Goal: Task Accomplishment & Management: Use online tool/utility

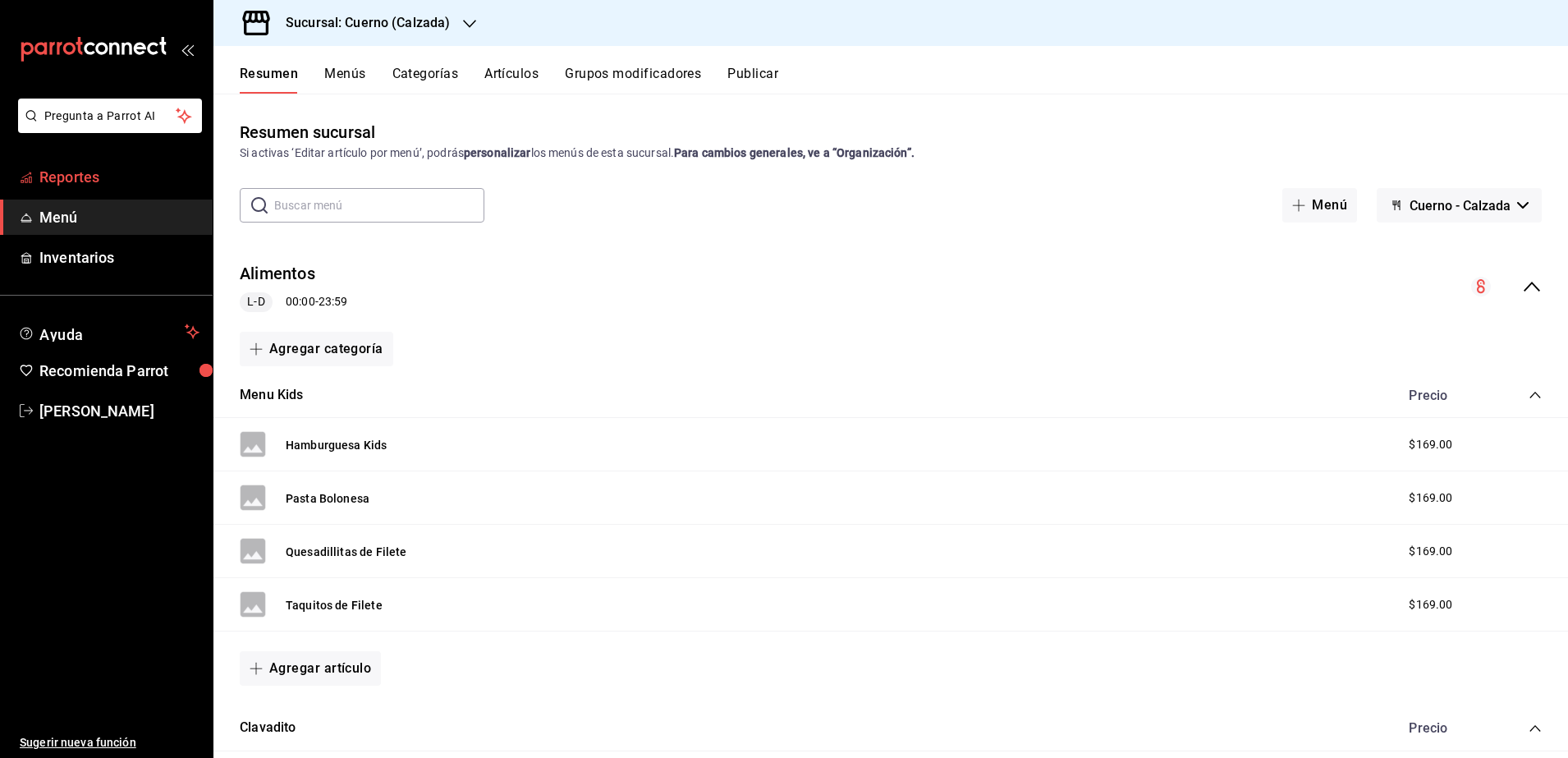
click at [109, 183] on span "Reportes" at bounding box center [119, 177] width 160 height 22
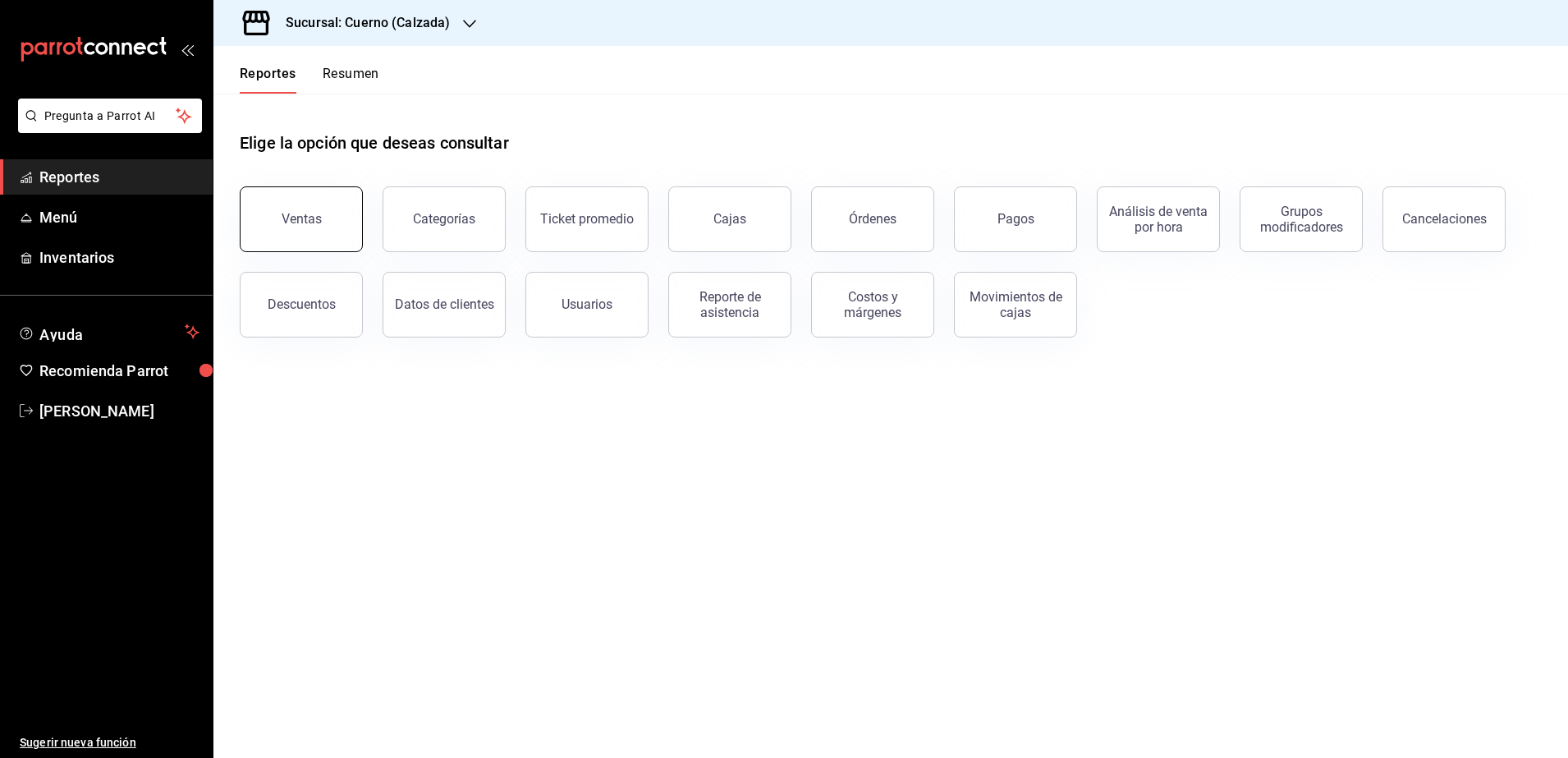
click at [336, 239] on button "Ventas" at bounding box center [301, 219] width 123 height 66
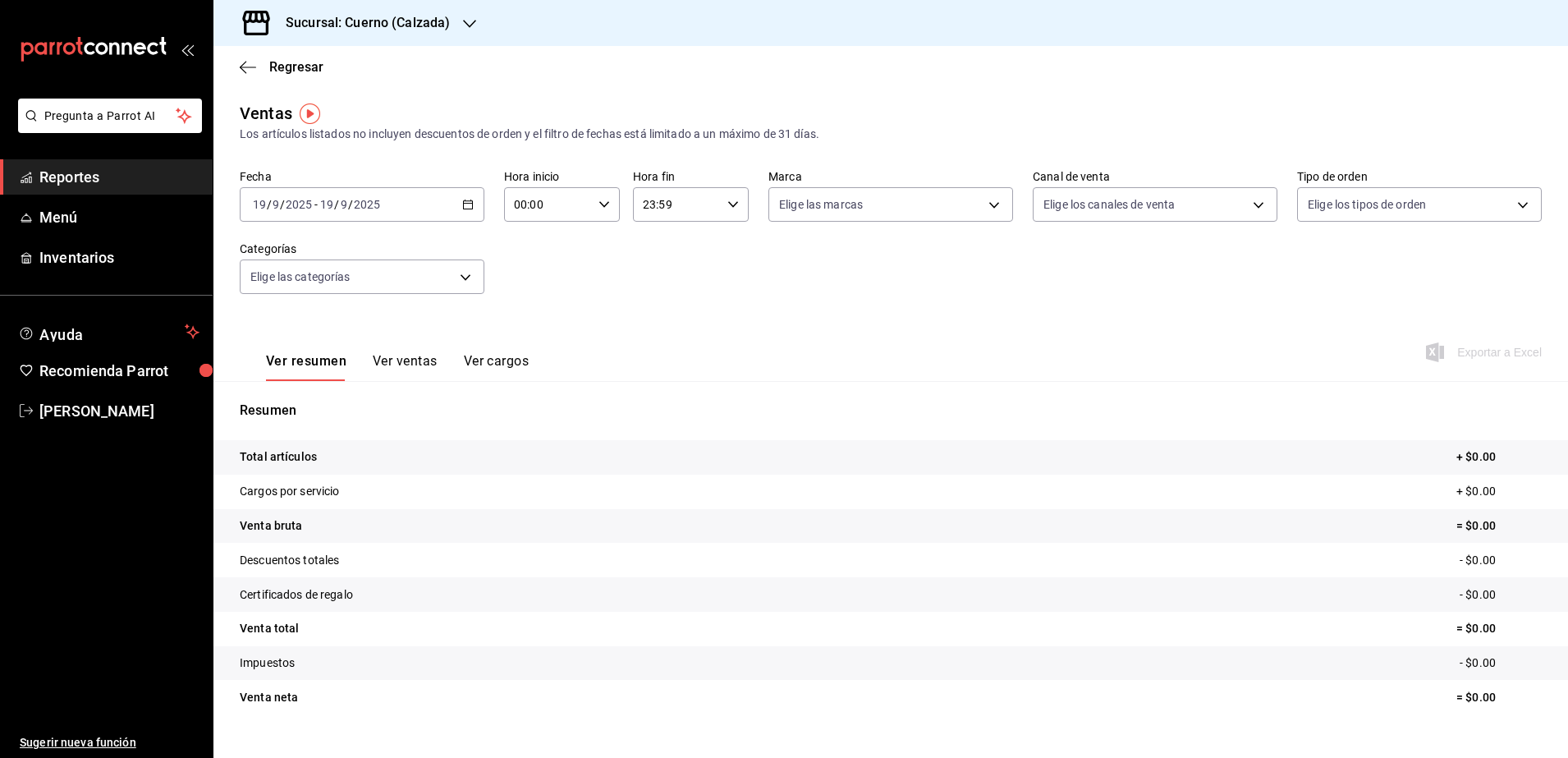
click at [456, 207] on div "[DATE] [DATE] - [DATE] [DATE]" at bounding box center [362, 204] width 245 height 35
click at [345, 402] on span "Rango de fechas" at bounding box center [317, 402] width 127 height 17
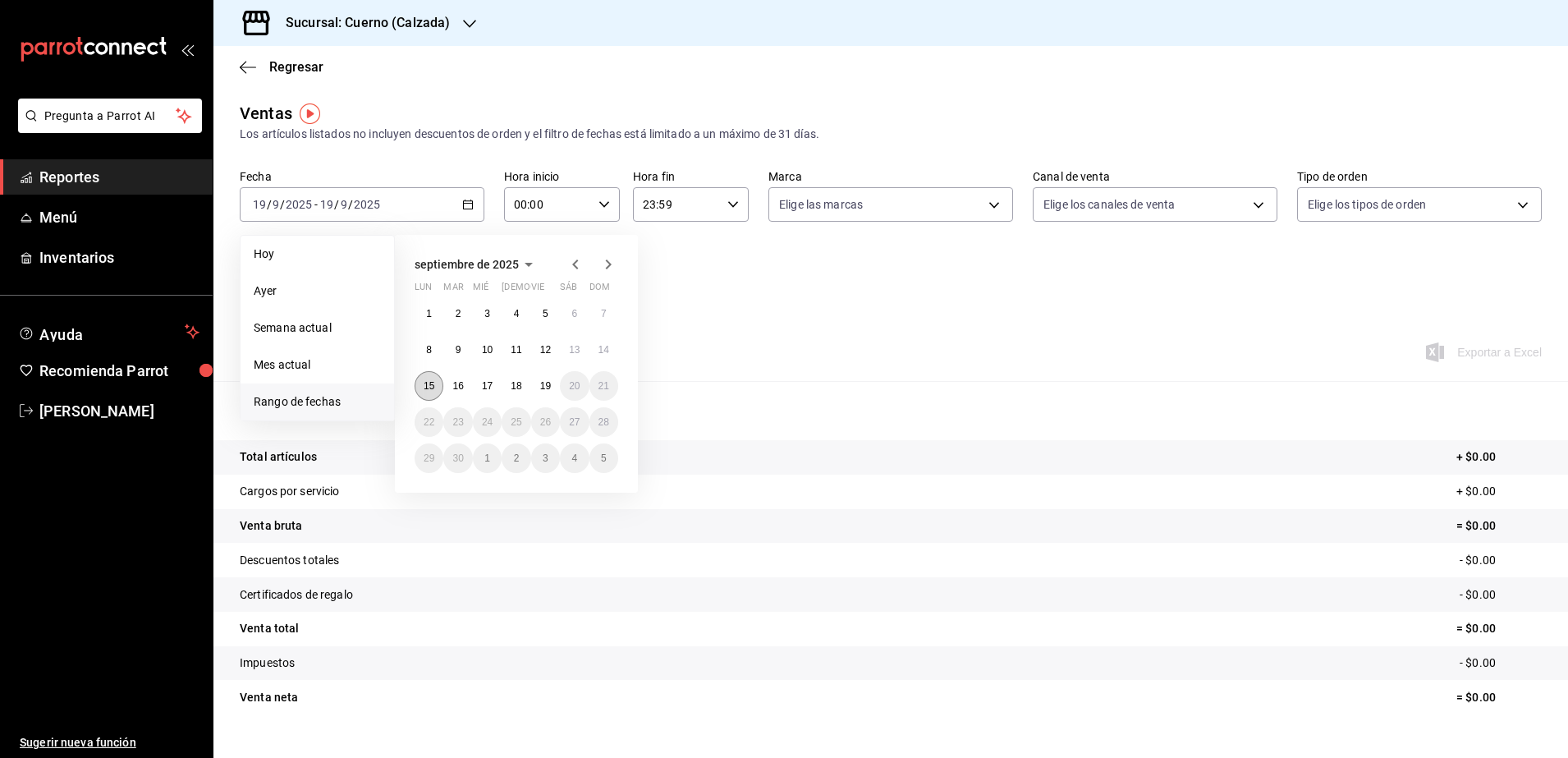
click at [433, 386] on abbr "15" at bounding box center [428, 386] width 11 height 12
click at [546, 393] on button "19" at bounding box center [545, 386] width 29 height 30
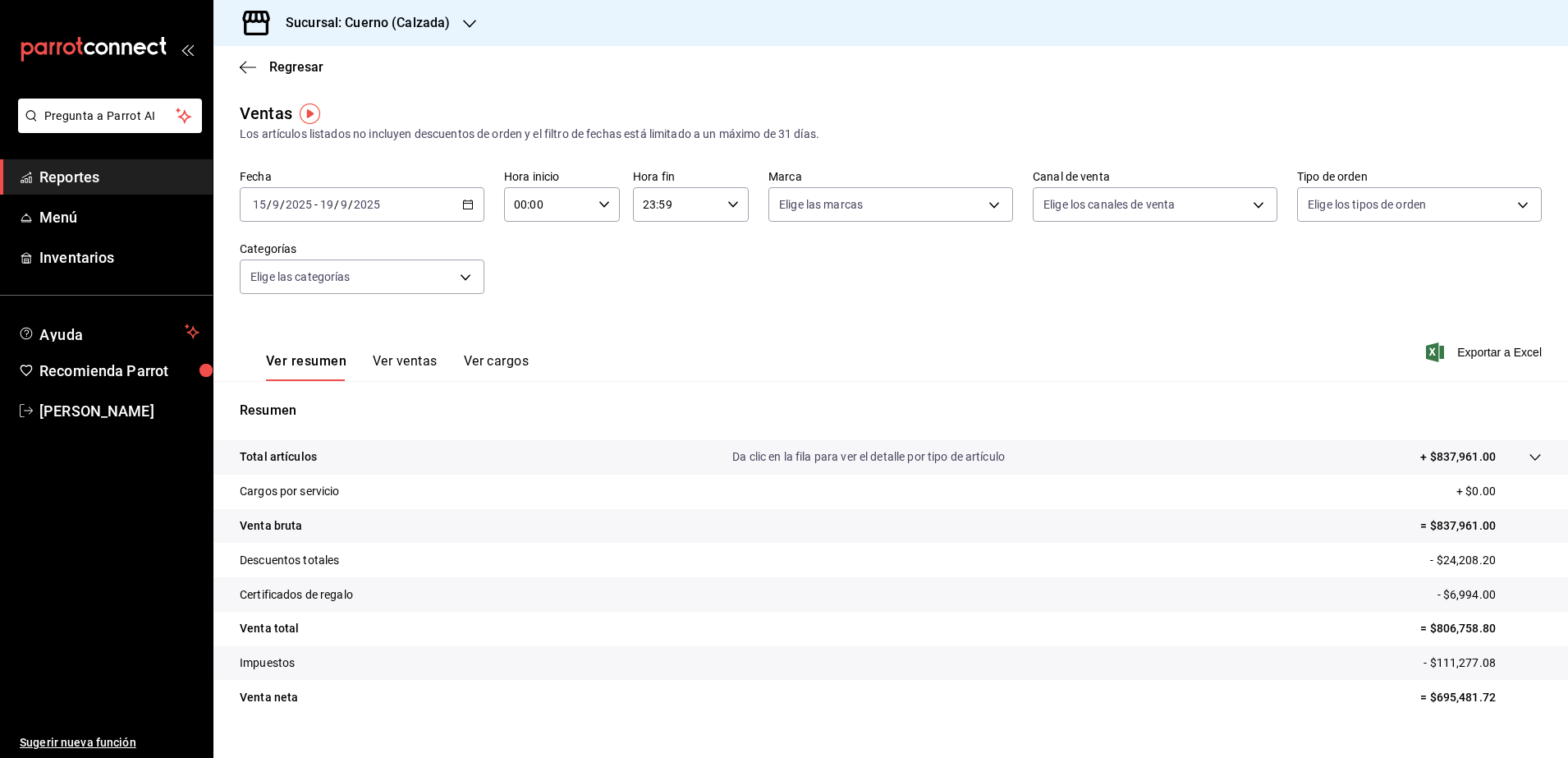
click at [601, 193] on div "00:00 Hora inicio" at bounding box center [561, 204] width 115 height 35
click at [543, 326] on span "05" at bounding box center [530, 332] width 32 height 13
type input "05:00"
click at [732, 203] on div at bounding box center [784, 379] width 1568 height 758
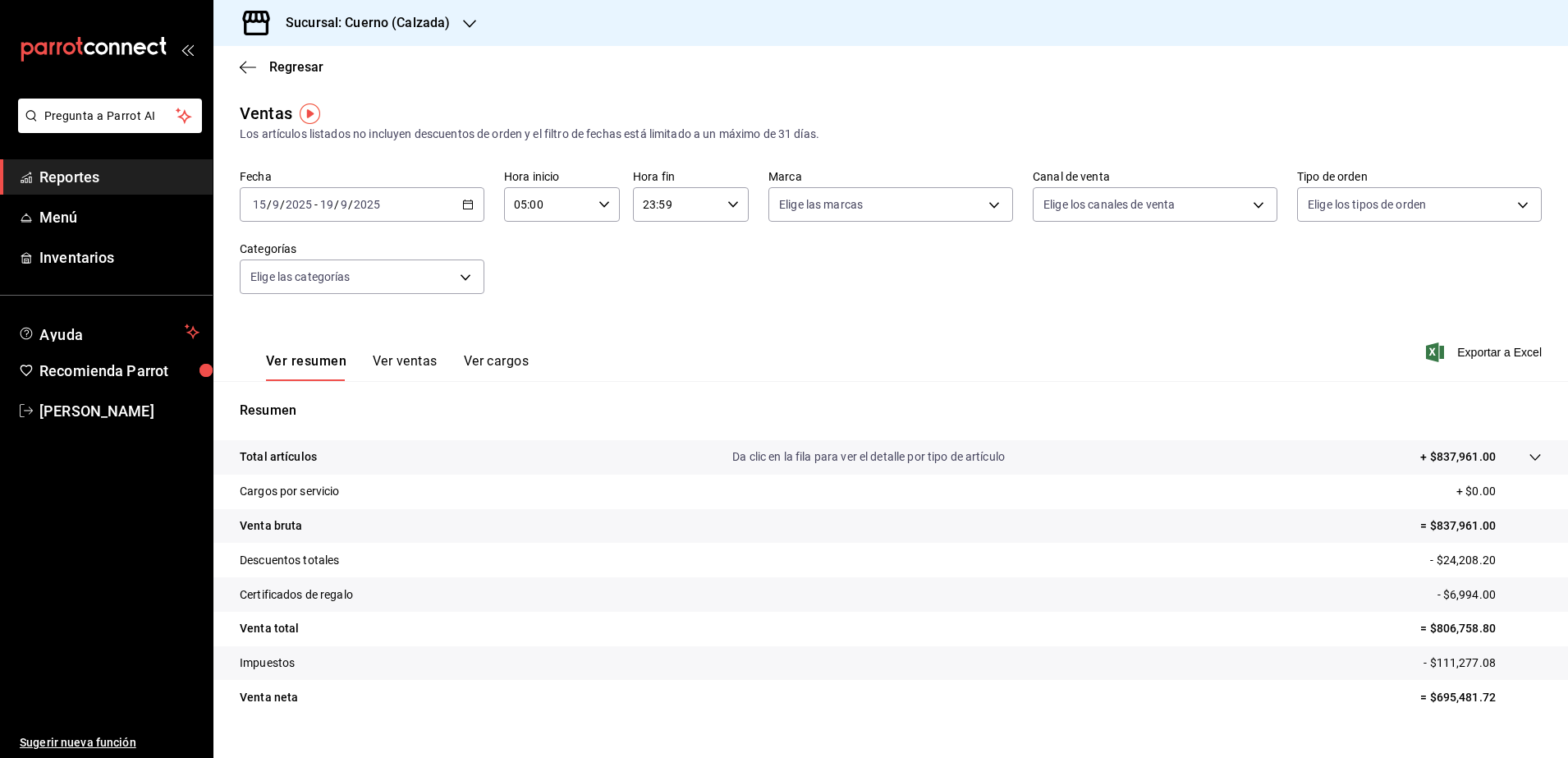
click at [732, 203] on icon "button" at bounding box center [733, 204] width 12 height 12
click at [732, 203] on div at bounding box center [784, 379] width 1568 height 758
click at [733, 200] on div "23:59 Hora fin" at bounding box center [691, 204] width 115 height 35
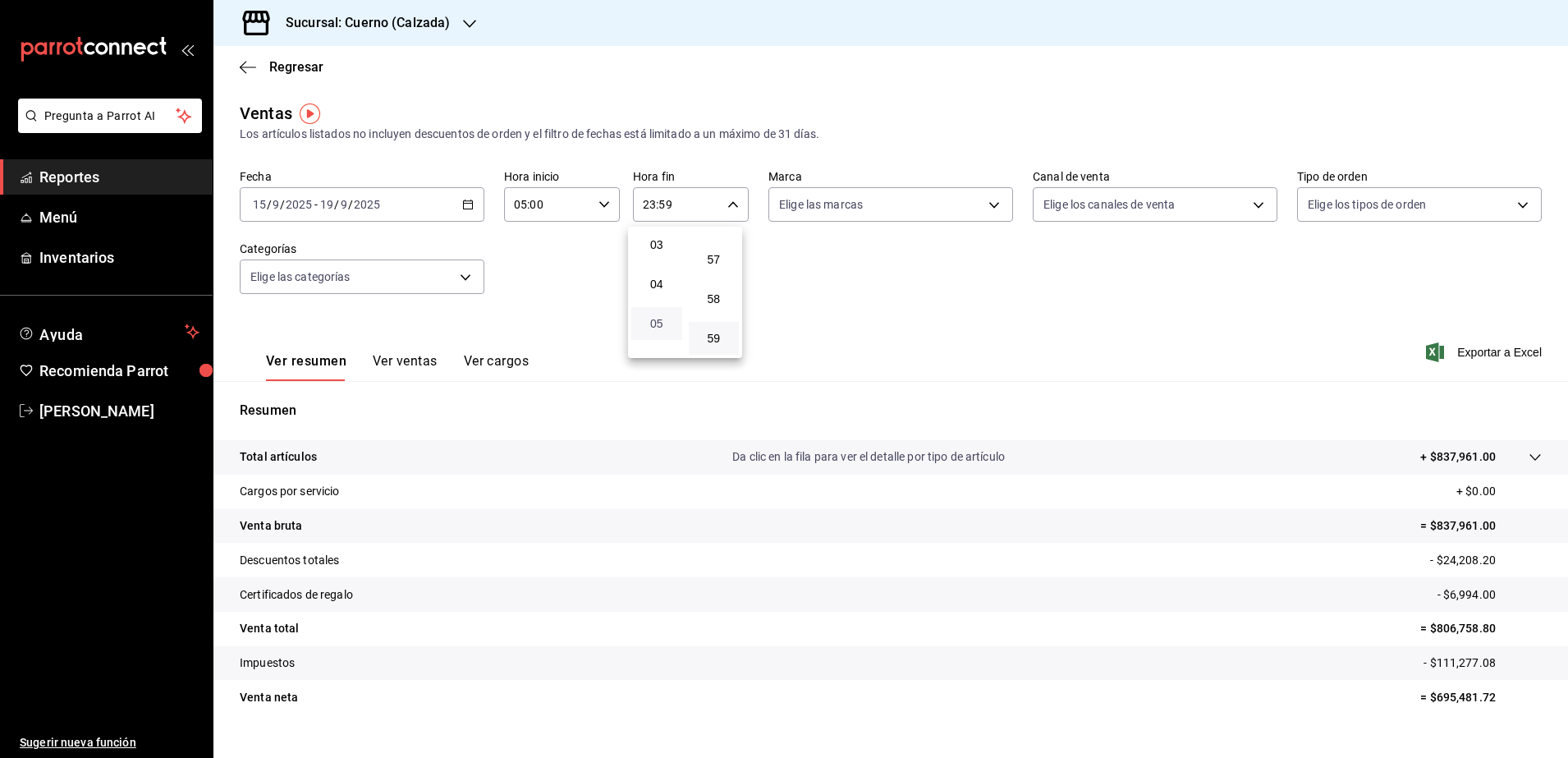
click at [655, 317] on span "05" at bounding box center [657, 323] width 32 height 13
click at [718, 248] on span "00" at bounding box center [714, 246] width 32 height 13
type input "05:00"
click at [991, 204] on div at bounding box center [784, 379] width 1568 height 758
click at [991, 204] on body "Pregunta a Parrot AI Reportes Menú Inventarios Ayuda Recomienda Parrot [PERSON_…" at bounding box center [784, 379] width 1568 height 758
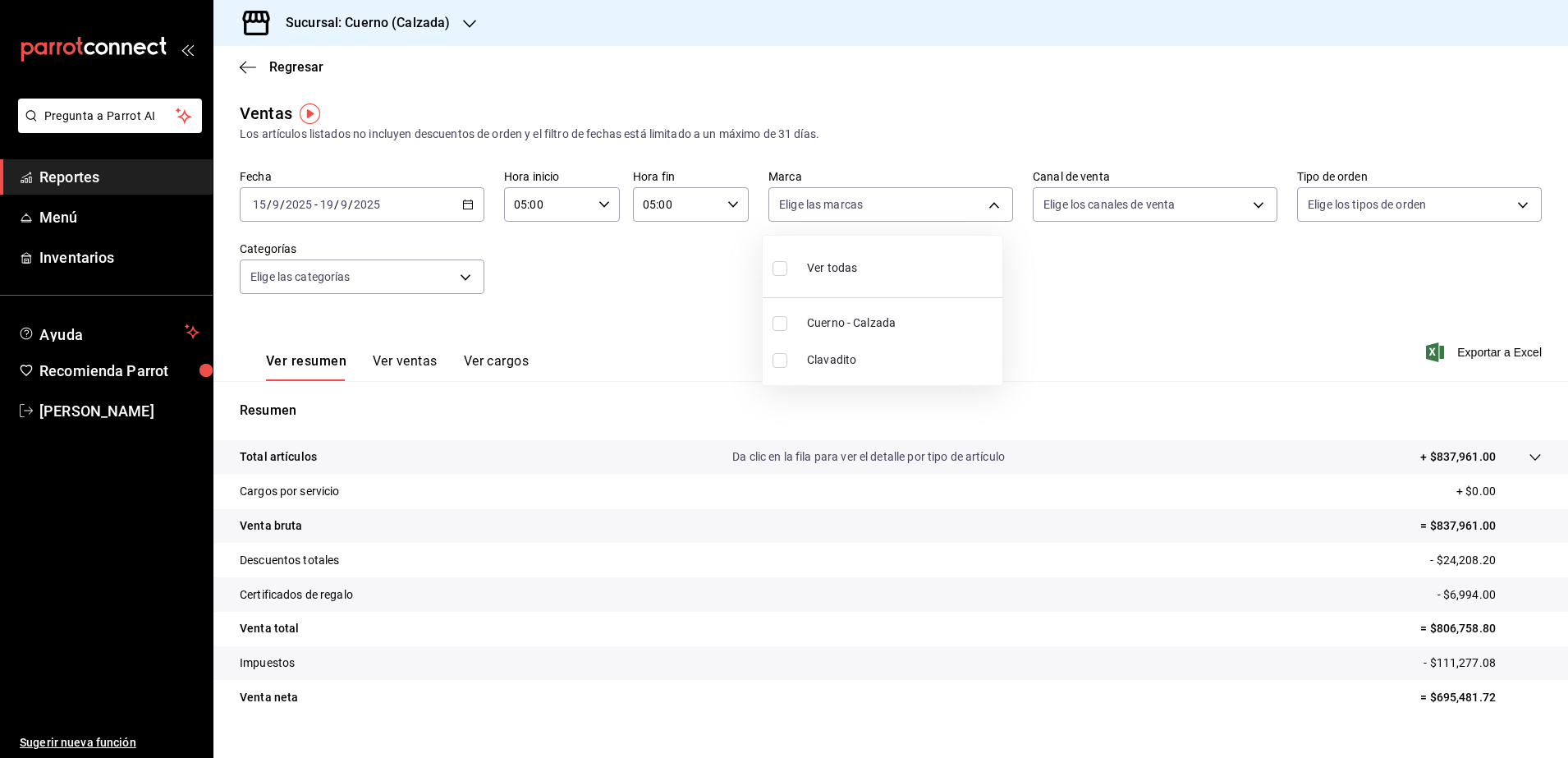
click at [848, 327] on span "Cuerno - Calzada" at bounding box center [901, 323] width 188 height 17
type input "b7ae777b-2dfc-42e0-9650-6cefdf37a424"
checkbox input "true"
click at [1176, 375] on div at bounding box center [784, 379] width 1568 height 758
click at [1475, 346] on span "Exportar a Excel" at bounding box center [1486, 352] width 112 height 20
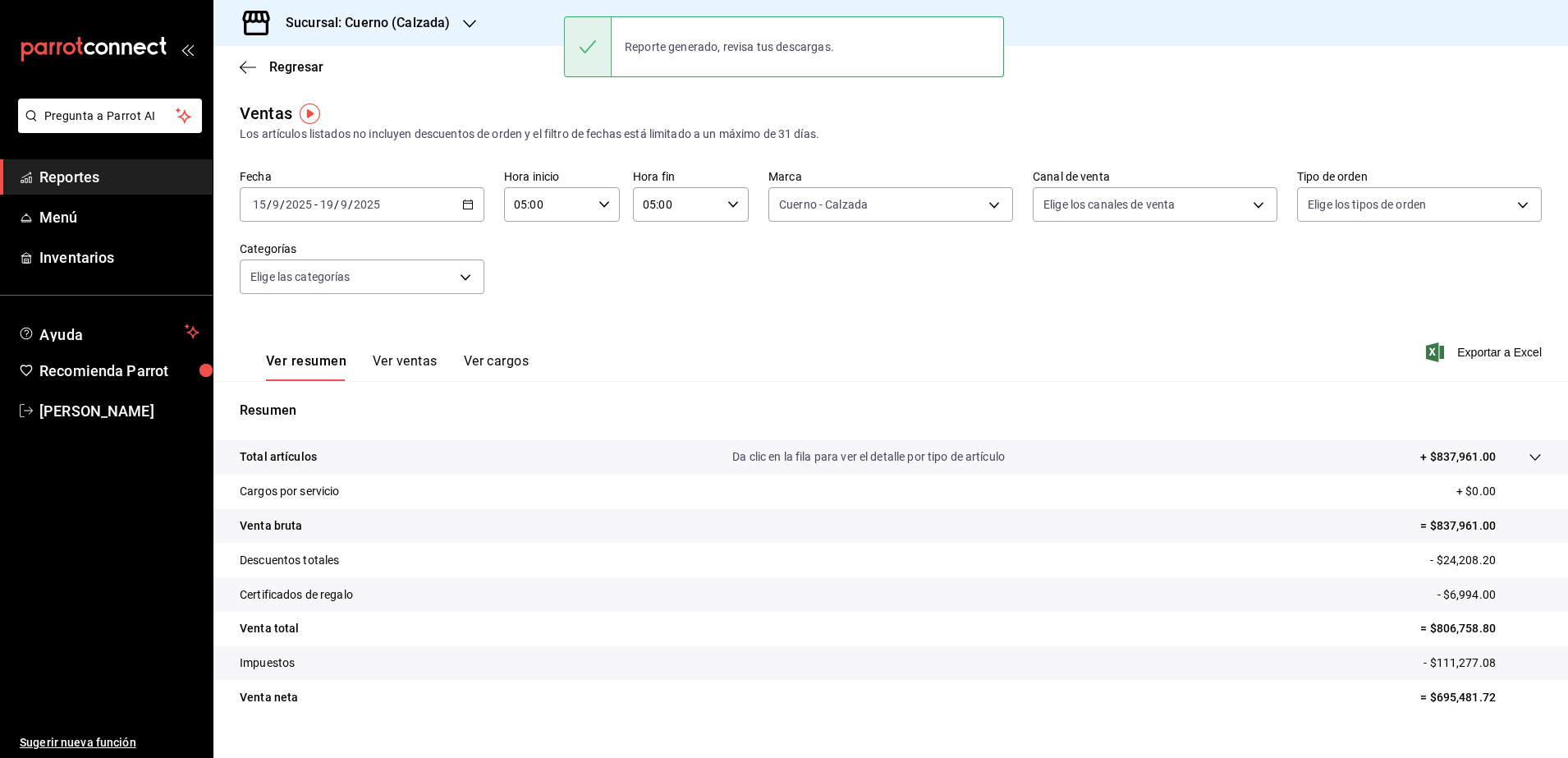
click at [136, 168] on span "Reportes" at bounding box center [119, 177] width 160 height 22
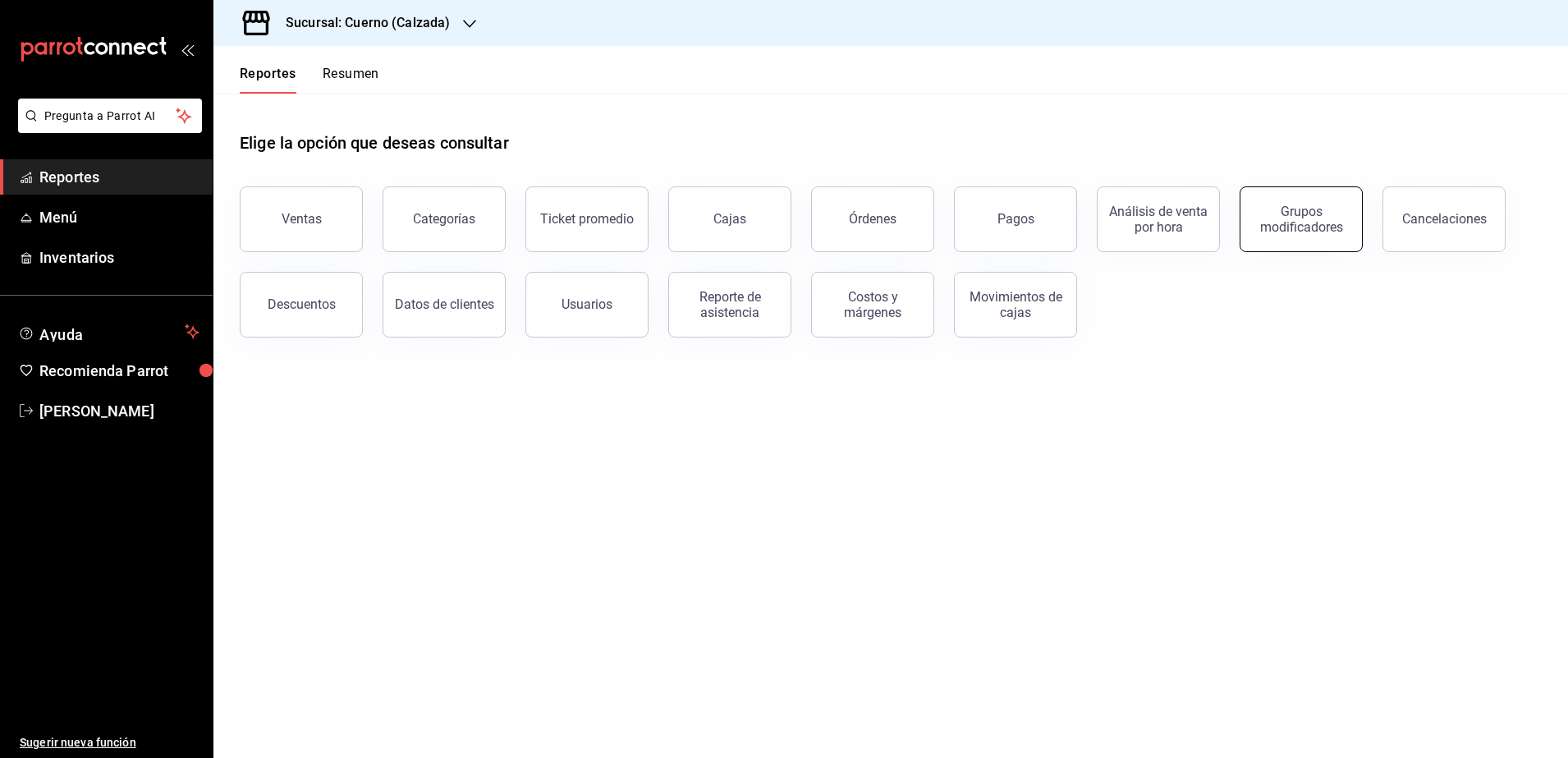
click at [1290, 218] on div "Grupos modificadores" at bounding box center [1301, 219] width 102 height 32
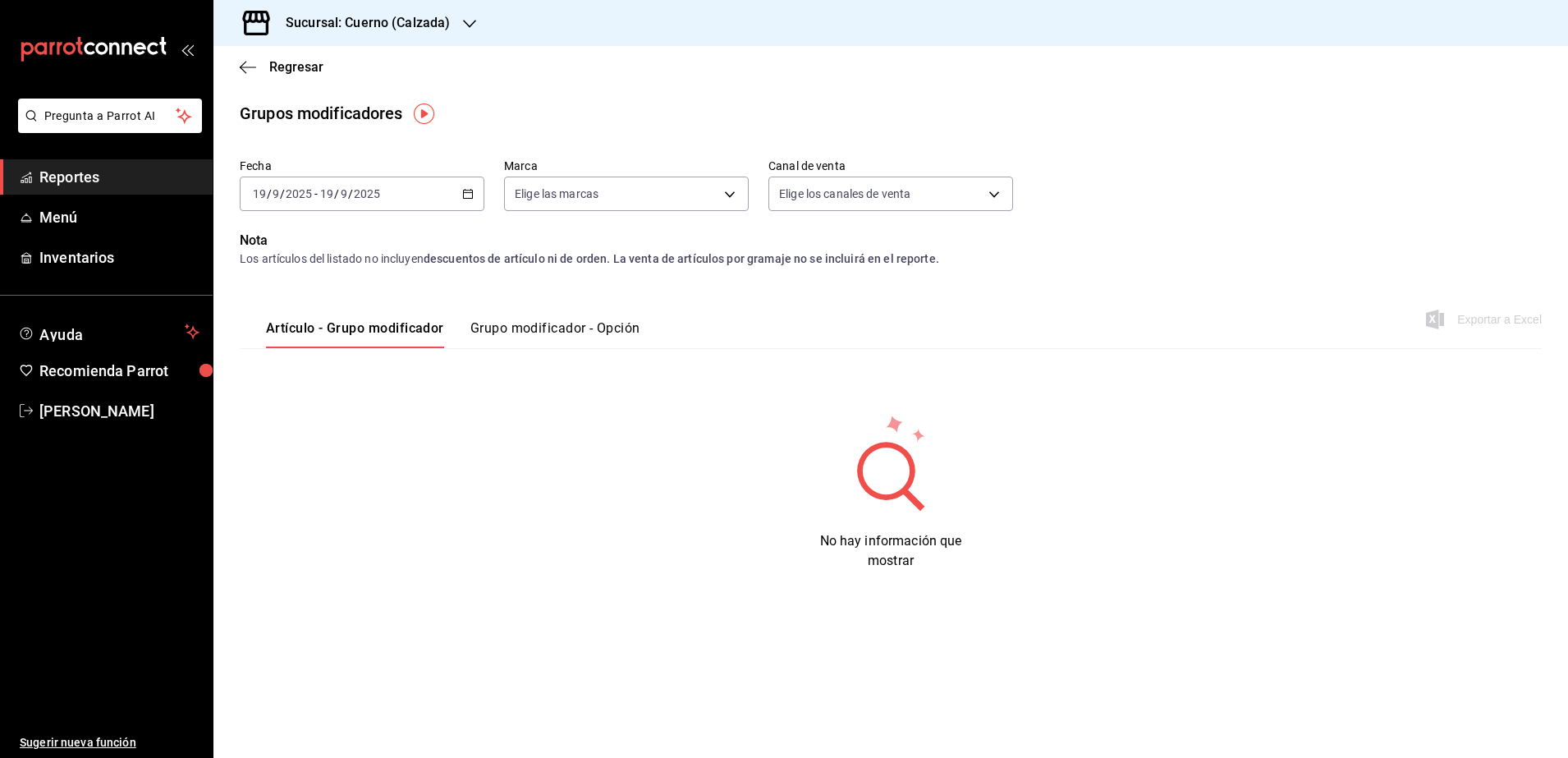
click at [458, 201] on div "[DATE] [DATE] - [DATE] [DATE]" at bounding box center [362, 193] width 245 height 35
click at [343, 389] on span "Rango de fechas" at bounding box center [317, 391] width 127 height 17
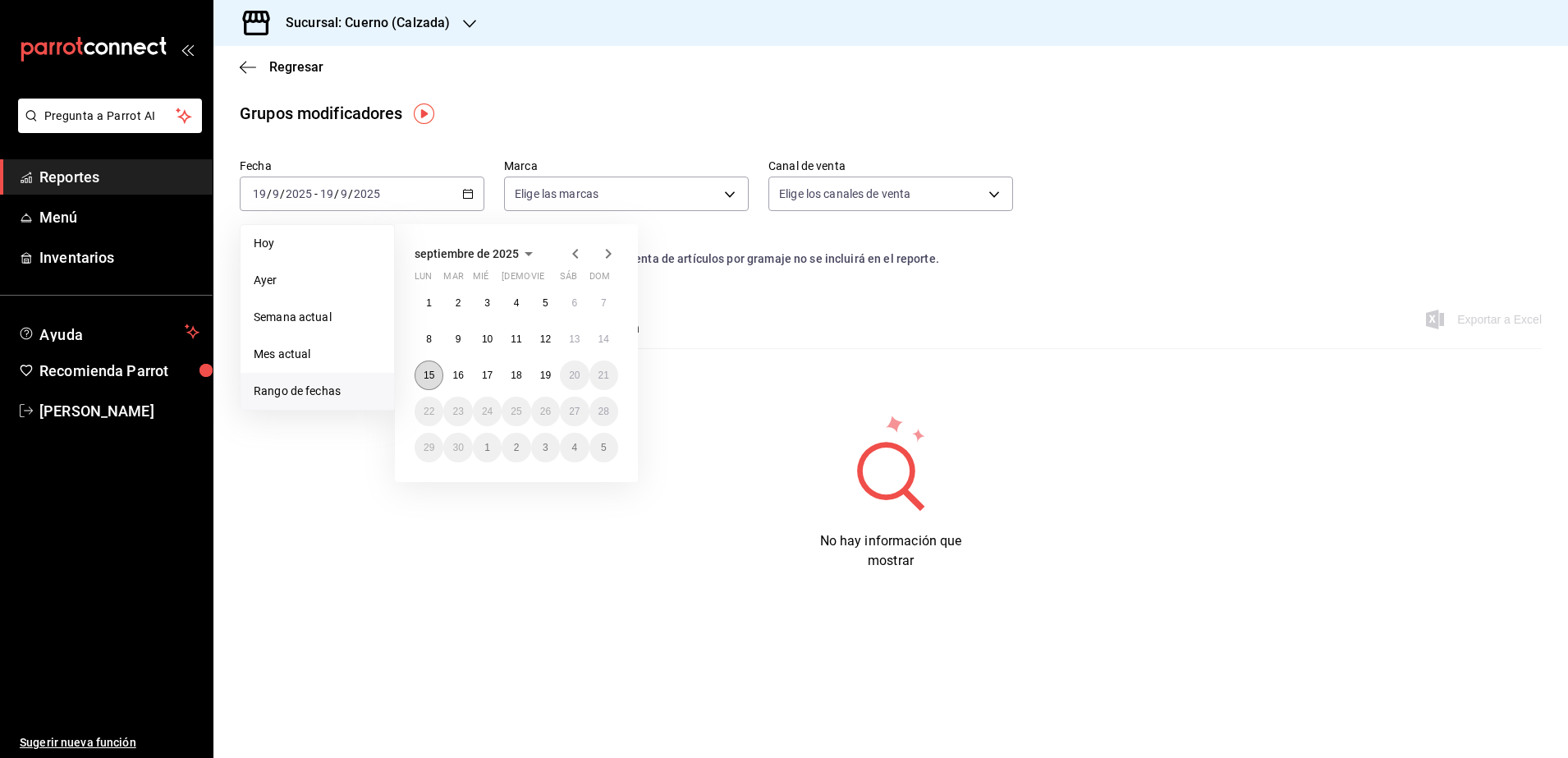
click at [428, 377] on abbr "15" at bounding box center [428, 375] width 11 height 12
click at [551, 364] on button "19" at bounding box center [545, 375] width 29 height 30
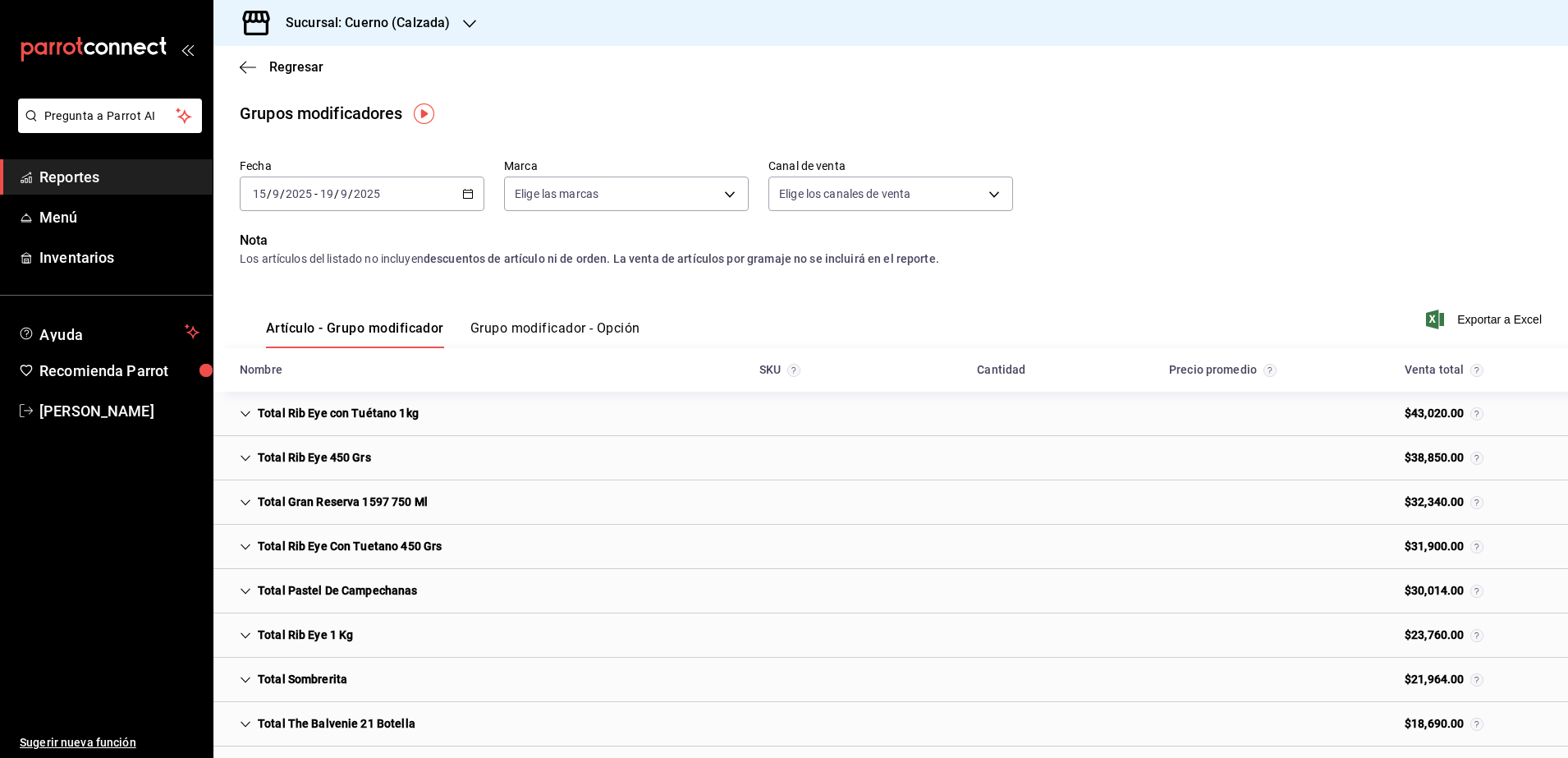
click at [575, 324] on button "Grupo modificador - Opción" at bounding box center [556, 335] width 170 height 28
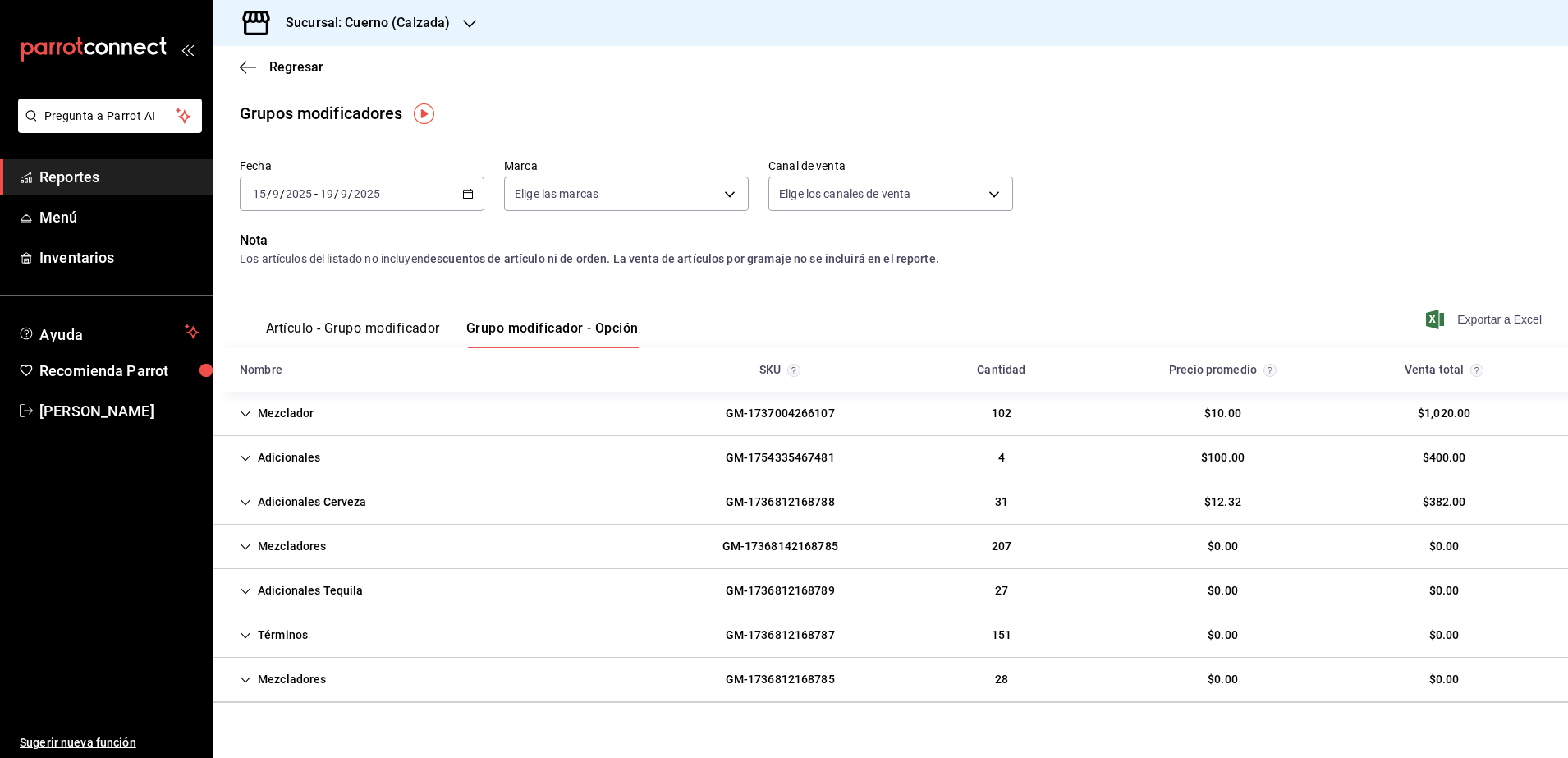
click at [1440, 318] on span "Exportar a Excel" at bounding box center [1486, 320] width 112 height 20
